Goal: Obtain resource: Download file/media

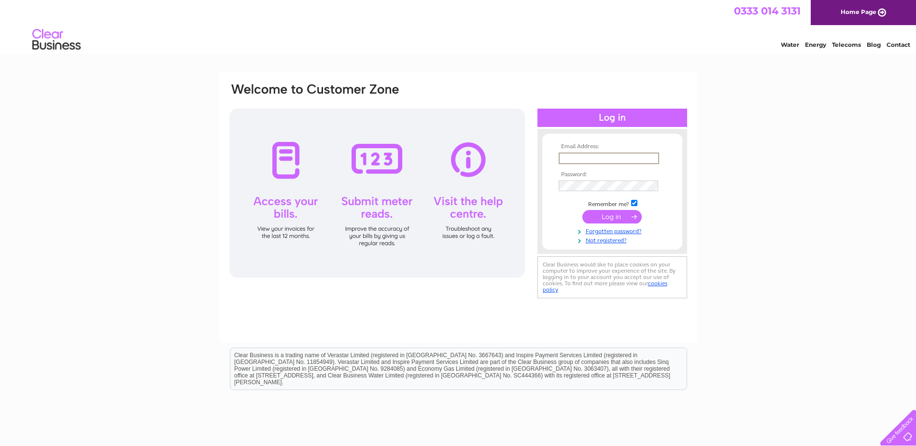
click at [626, 161] on input "text" at bounding box center [609, 159] width 100 height 12
click at [629, 161] on input "finance@mowi.com" at bounding box center [609, 159] width 100 height 12
paste input "invoices.mowiscotland"
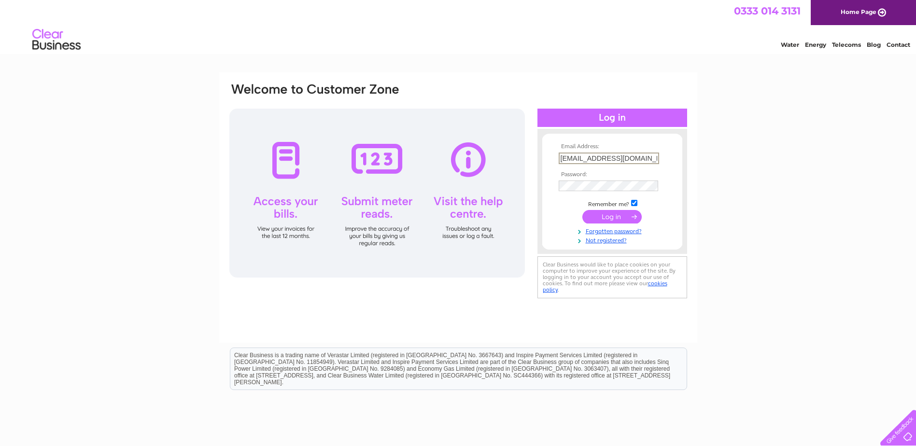
scroll to position [0, 11]
type input "invoices.mowiscotland@mowi.com"
click at [583, 210] on input "submit" at bounding box center [612, 217] width 59 height 14
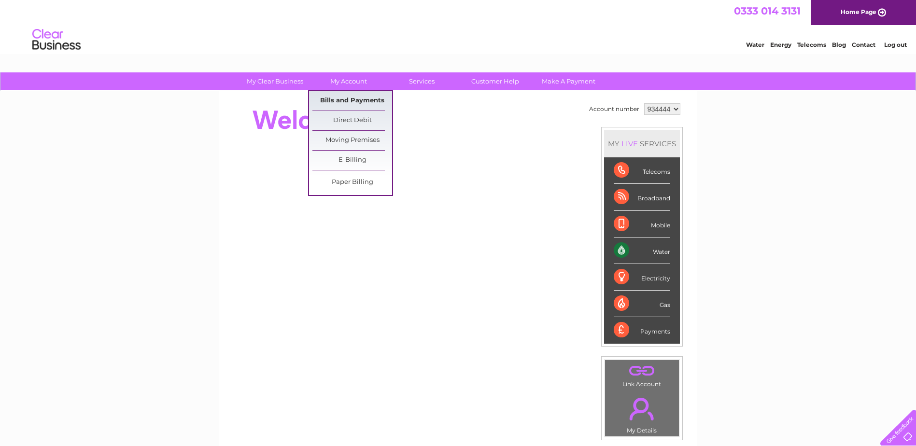
click at [354, 98] on link "Bills and Payments" at bounding box center [353, 100] width 80 height 19
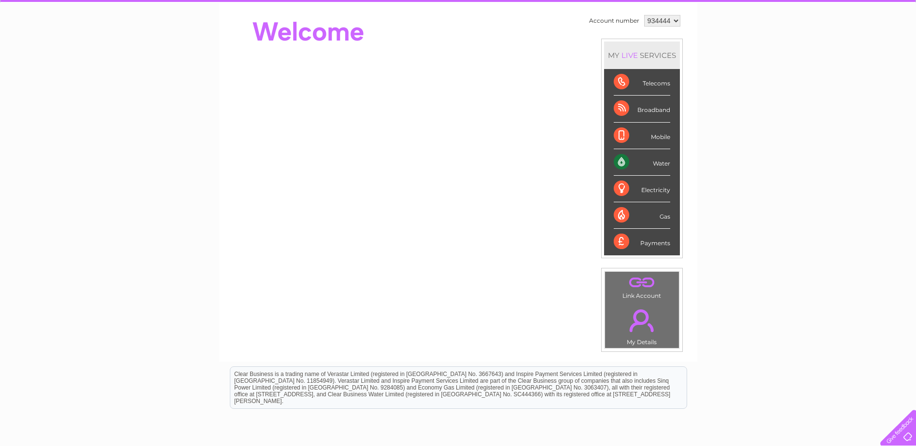
scroll to position [176, 0]
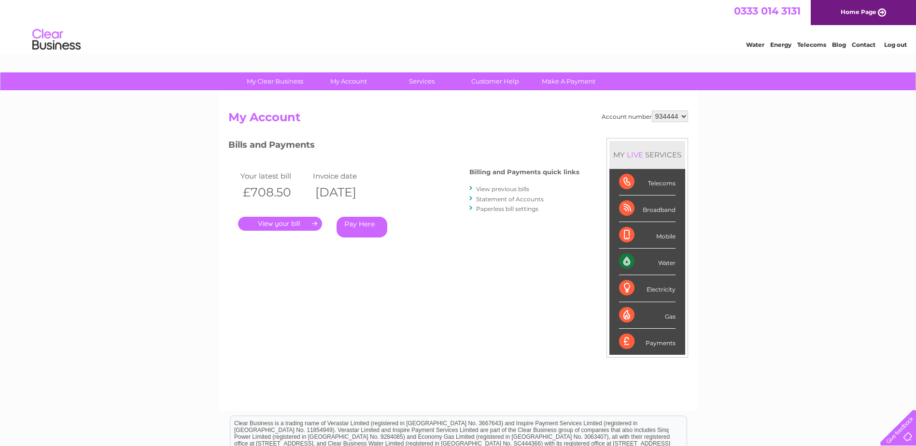
click at [290, 223] on link "." at bounding box center [280, 224] width 84 height 14
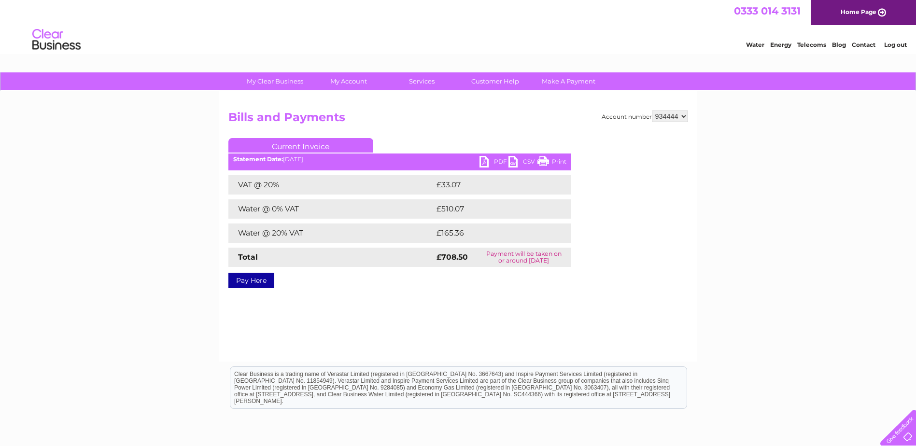
click at [482, 164] on link "PDF" at bounding box center [494, 163] width 29 height 14
click at [895, 44] on link "Log out" at bounding box center [896, 44] width 23 height 7
